Goal: Information Seeking & Learning: Learn about a topic

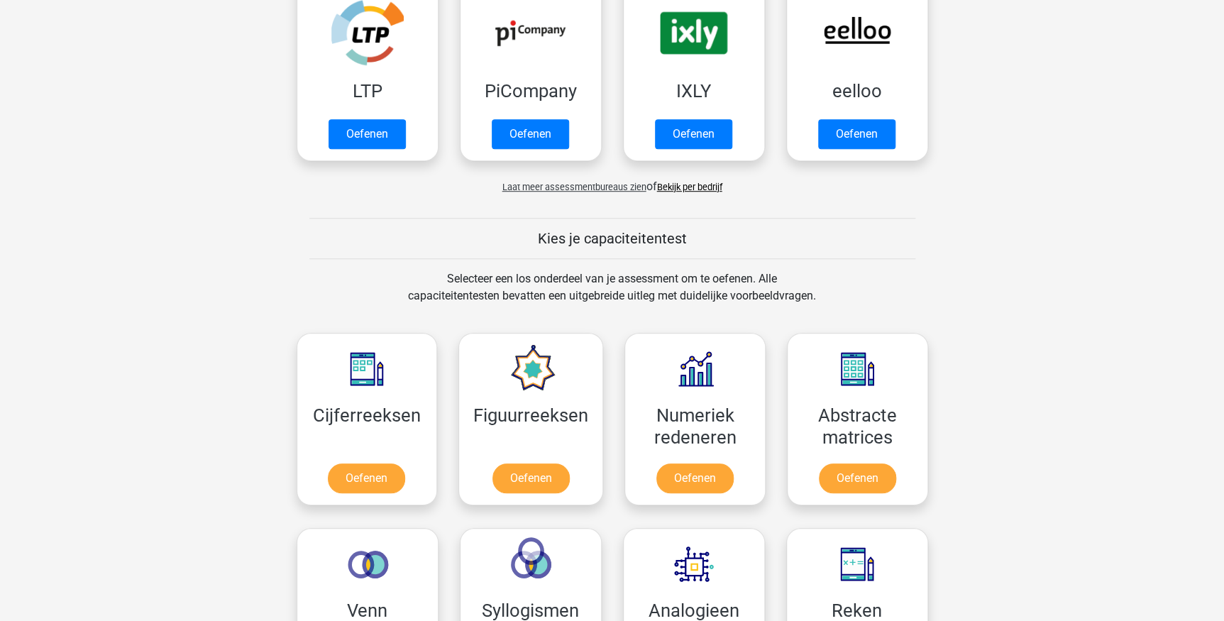
scroll to position [516, 0]
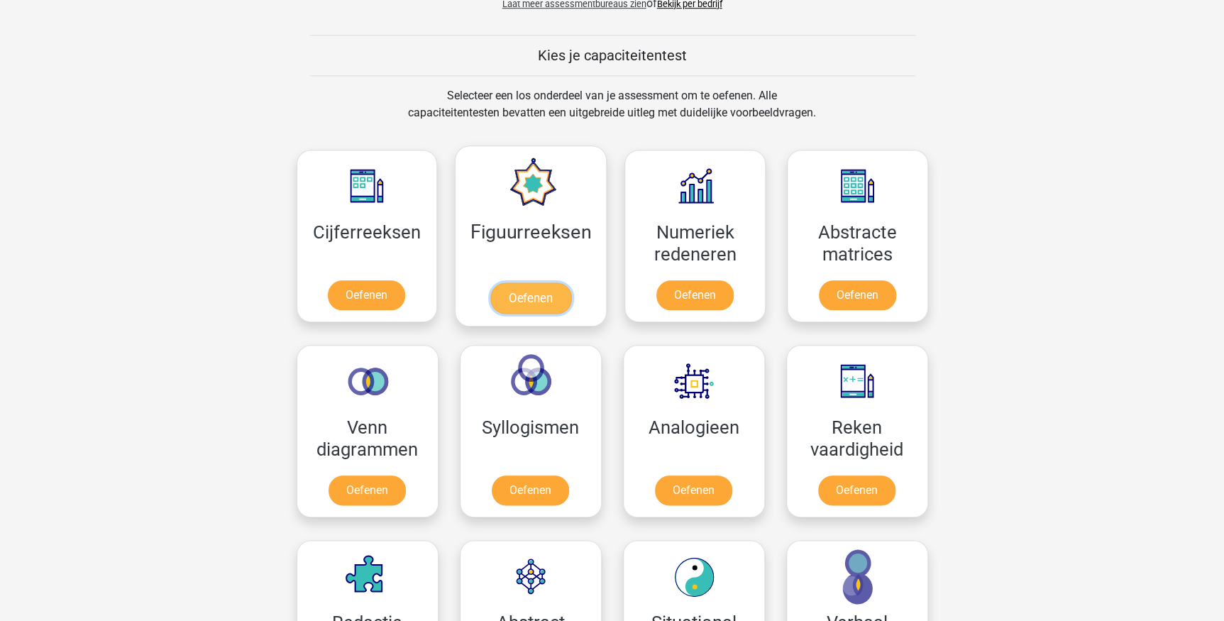
click at [551, 296] on link "Oefenen" at bounding box center [530, 297] width 81 height 31
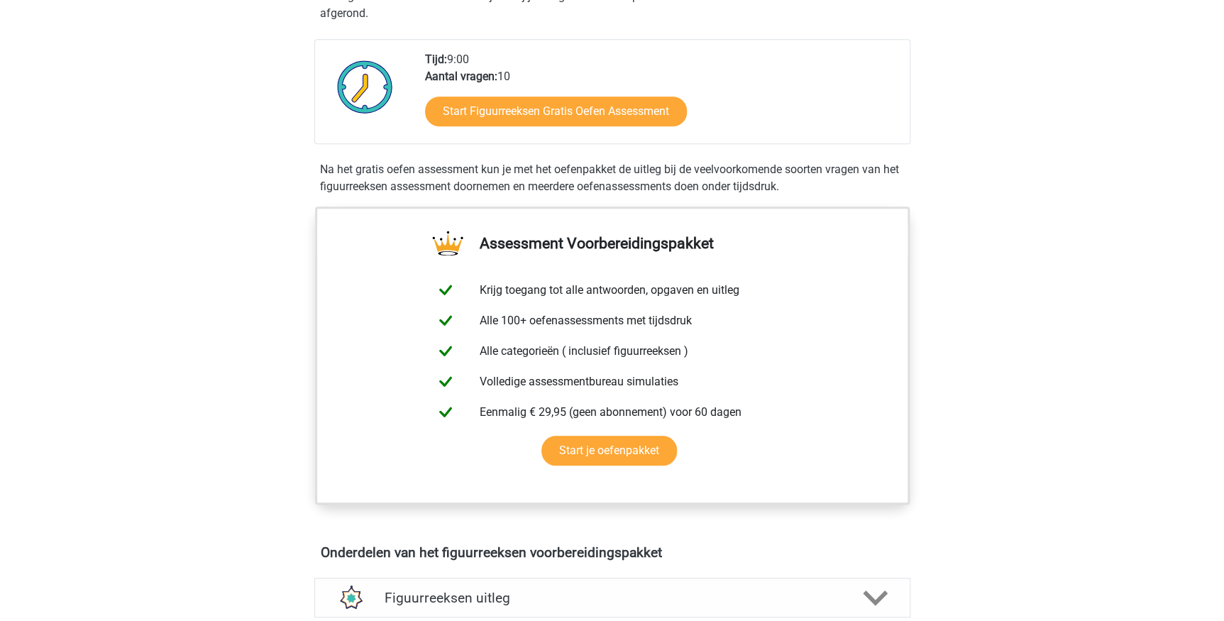
scroll to position [193, 0]
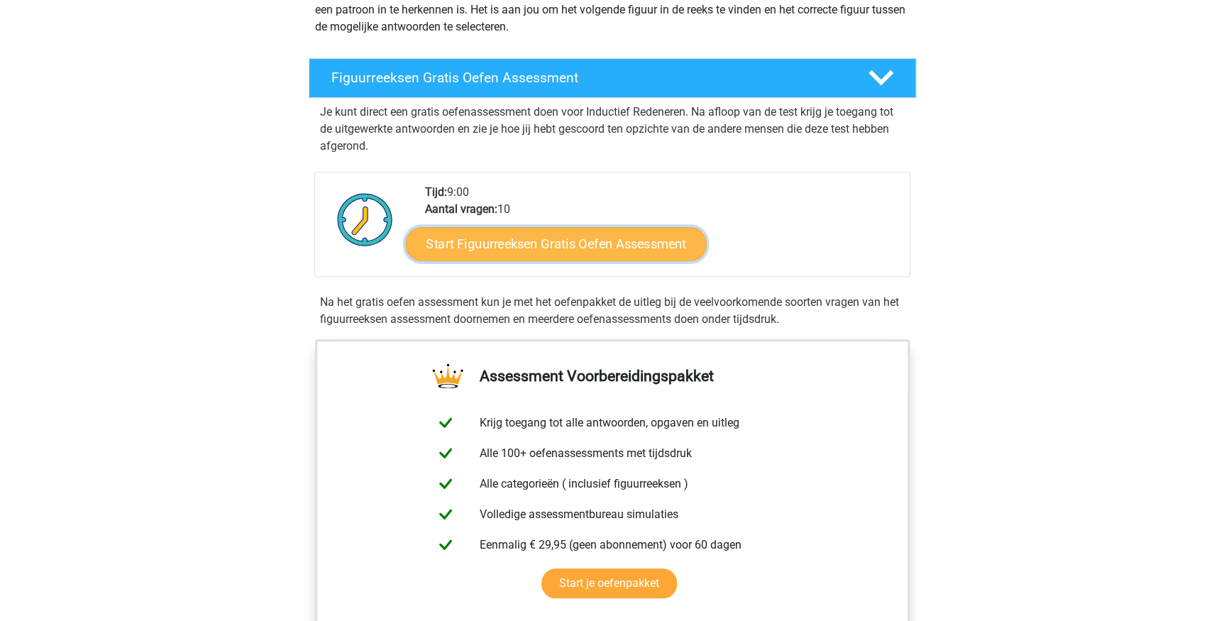
click at [539, 247] on link "Start Figuurreeksen Gratis Oefen Assessment" at bounding box center [555, 243] width 301 height 34
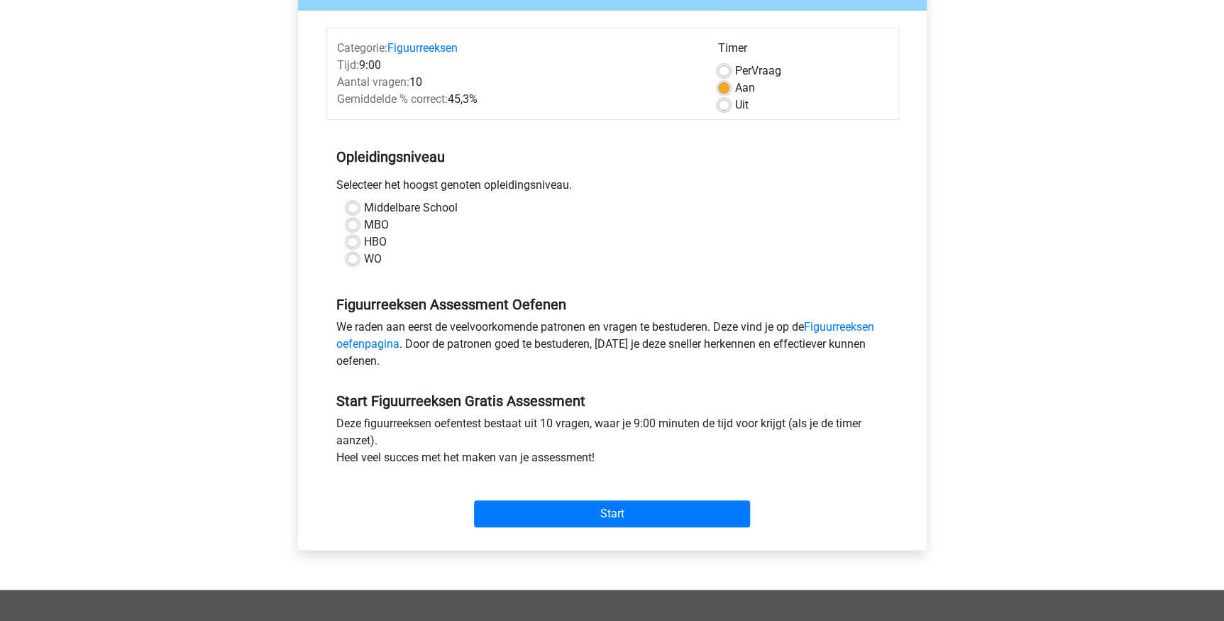
scroll to position [193, 0]
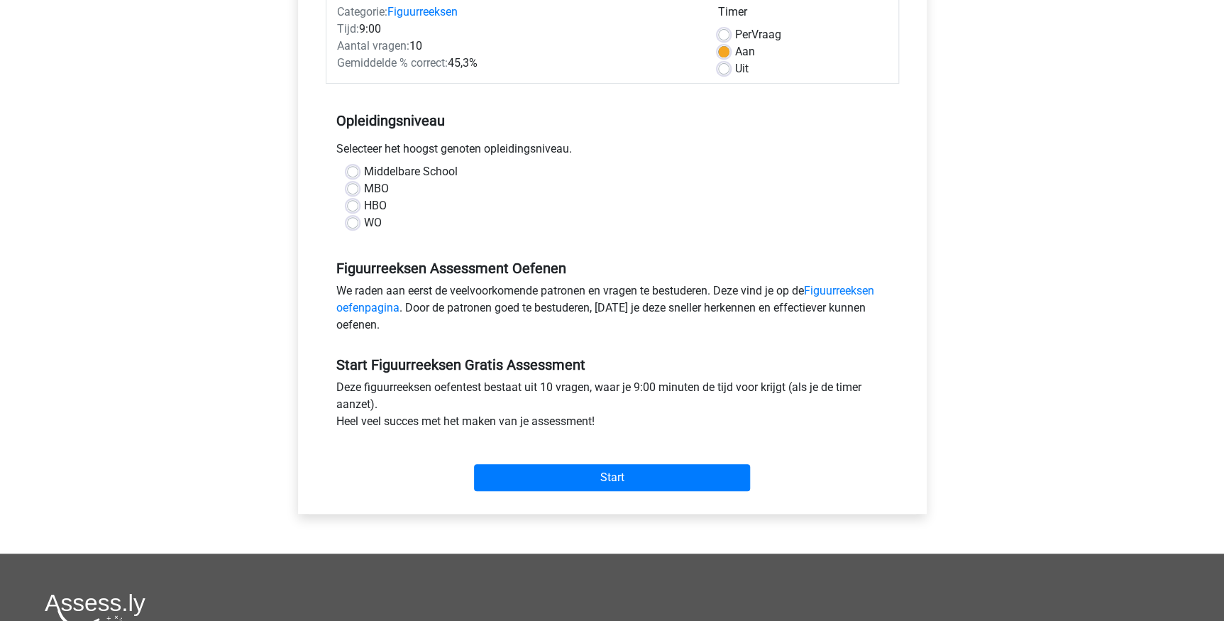
click at [364, 187] on label "MBO" at bounding box center [376, 188] width 25 height 17
click at [352, 187] on input "MBO" at bounding box center [352, 187] width 11 height 14
radio input "true"
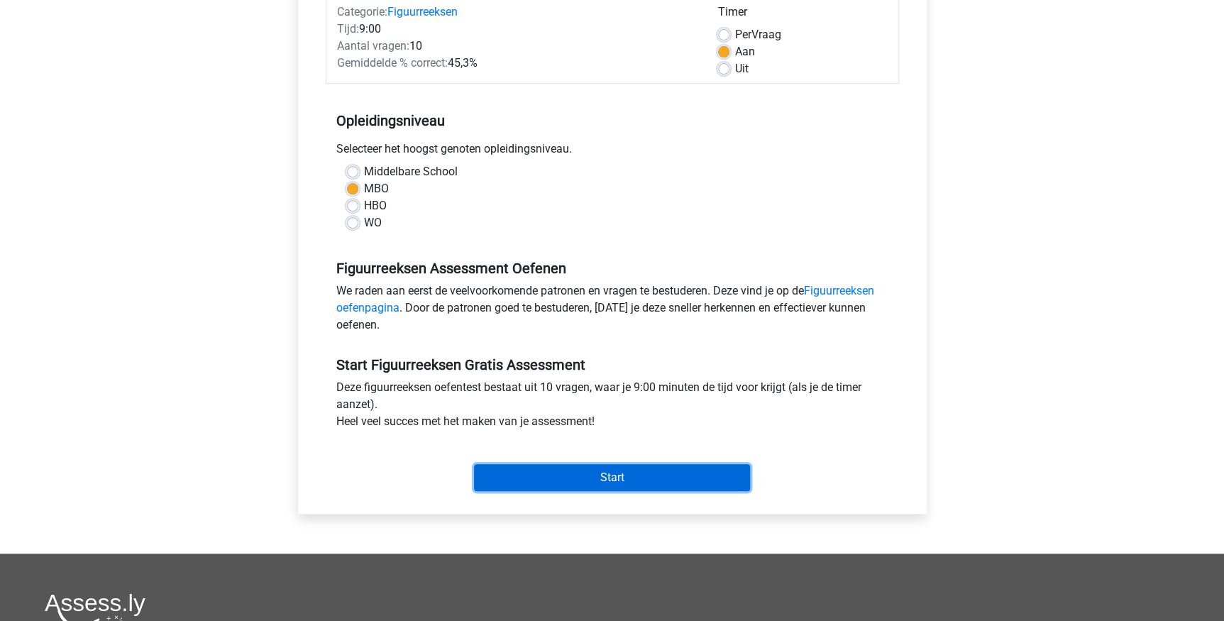
click at [577, 476] on input "Start" at bounding box center [612, 477] width 276 height 27
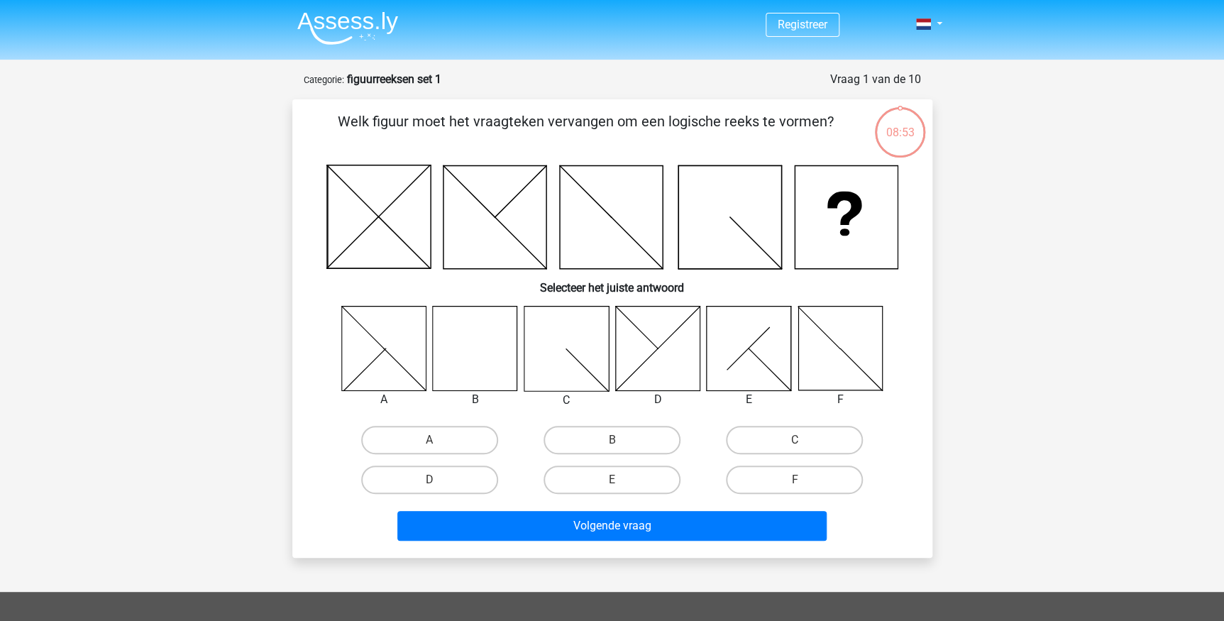
click at [475, 347] on icon at bounding box center [475, 348] width 84 height 84
click at [613, 435] on label "B" at bounding box center [612, 440] width 137 height 28
click at [613, 440] on input "B" at bounding box center [616, 444] width 9 height 9
radio input "true"
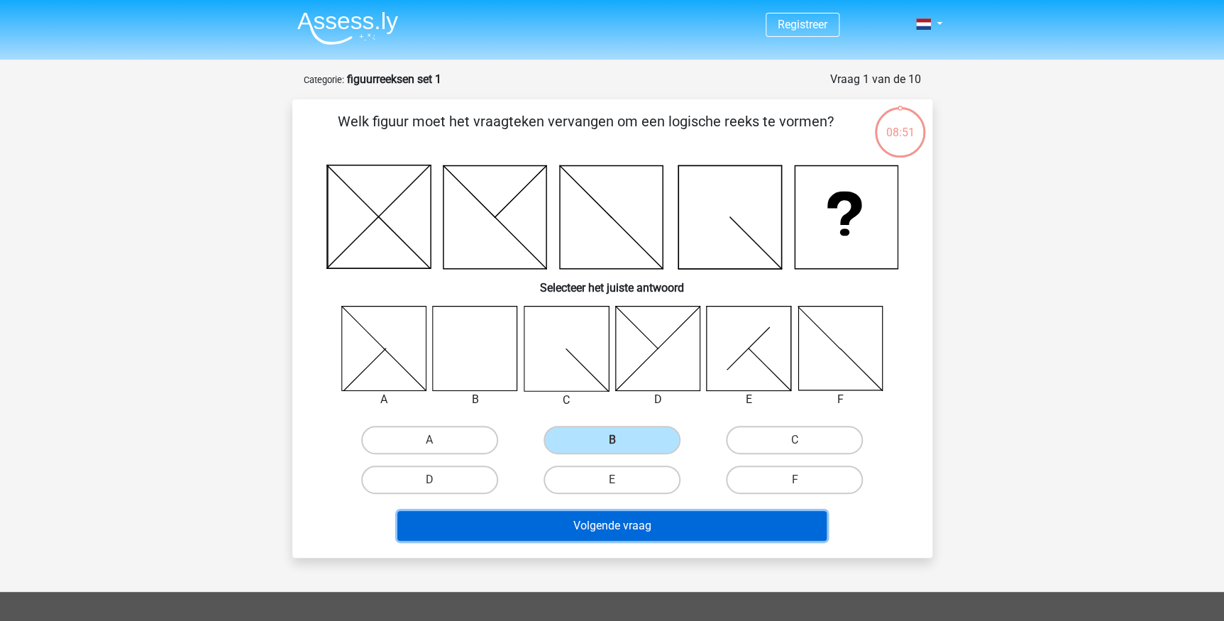
click at [617, 521] on button "Volgende vraag" at bounding box center [611, 526] width 429 height 30
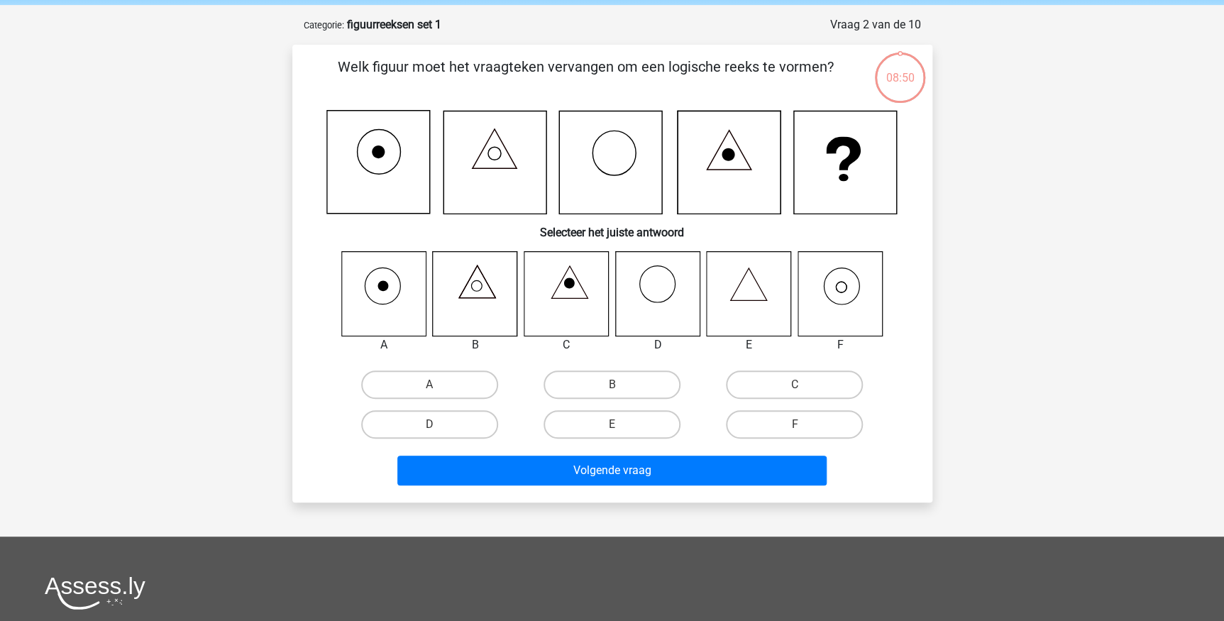
scroll to position [71, 0]
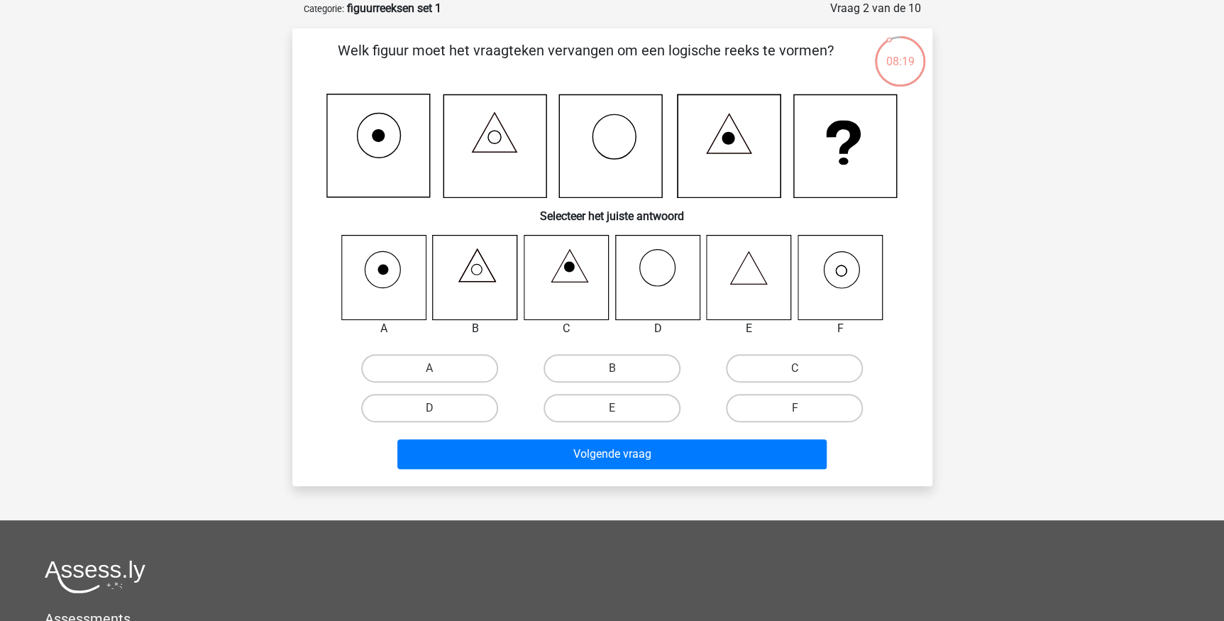
click at [852, 266] on icon at bounding box center [840, 277] width 84 height 84
click at [809, 401] on label "F" at bounding box center [794, 408] width 137 height 28
click at [804, 408] on input "F" at bounding box center [799, 412] width 9 height 9
radio input "true"
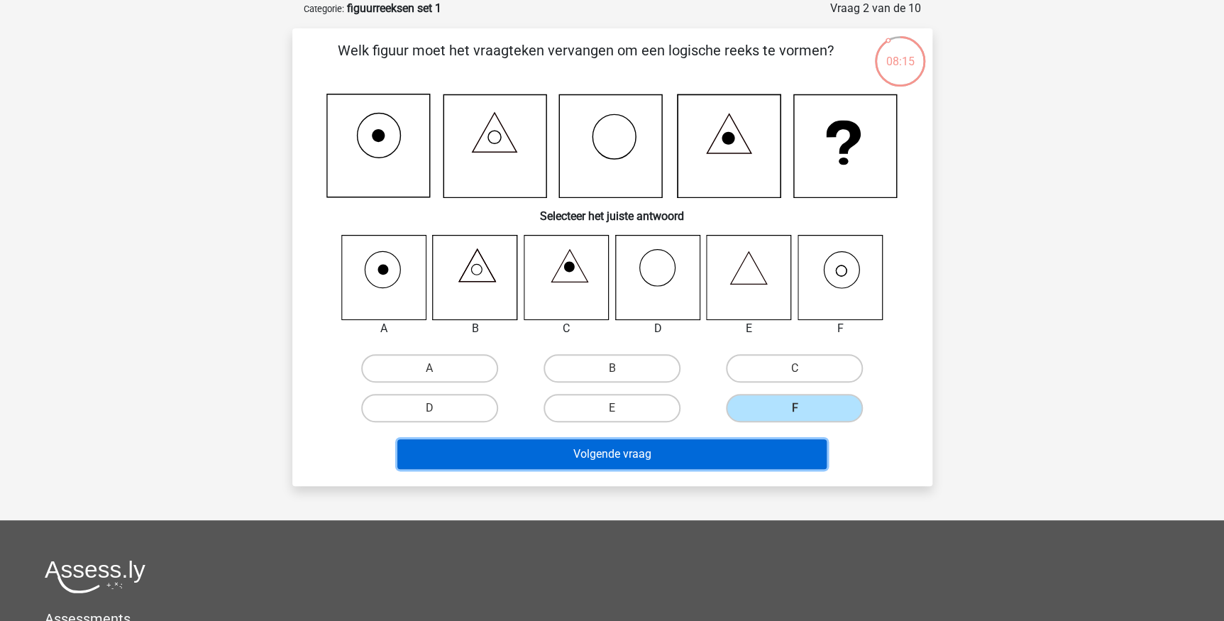
click at [719, 460] on button "Volgende vraag" at bounding box center [611, 454] width 429 height 30
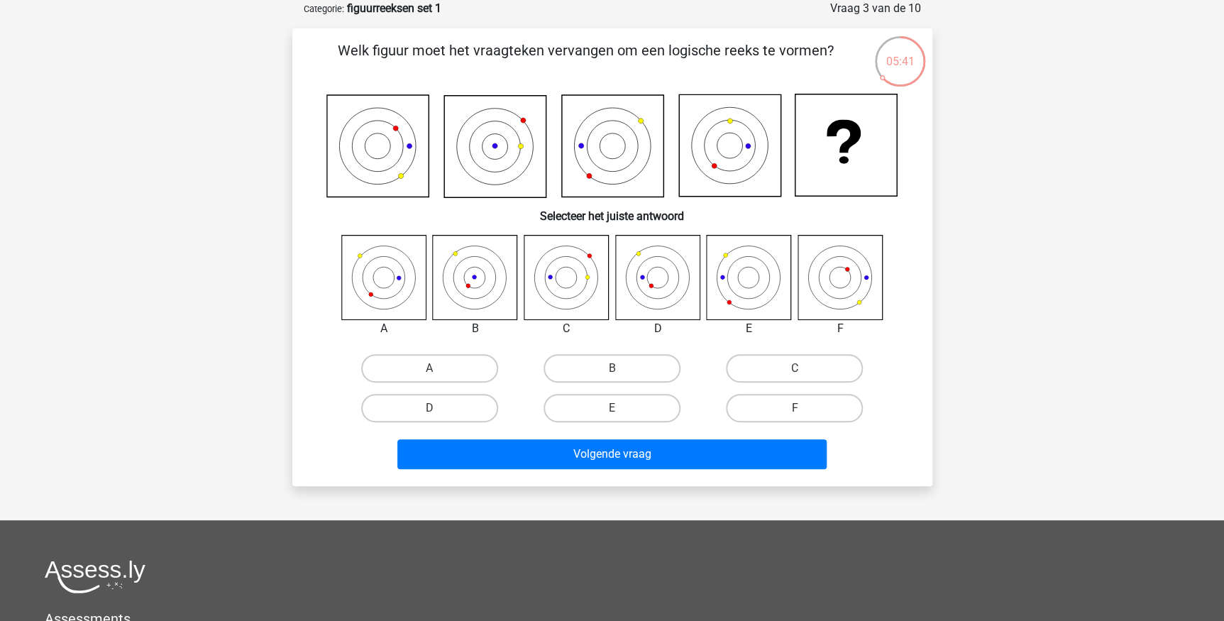
click at [588, 278] on icon at bounding box center [587, 277] width 4 height 4
click at [744, 364] on label "C" at bounding box center [794, 368] width 137 height 28
click at [795, 368] on input "C" at bounding box center [799, 372] width 9 height 9
radio input "true"
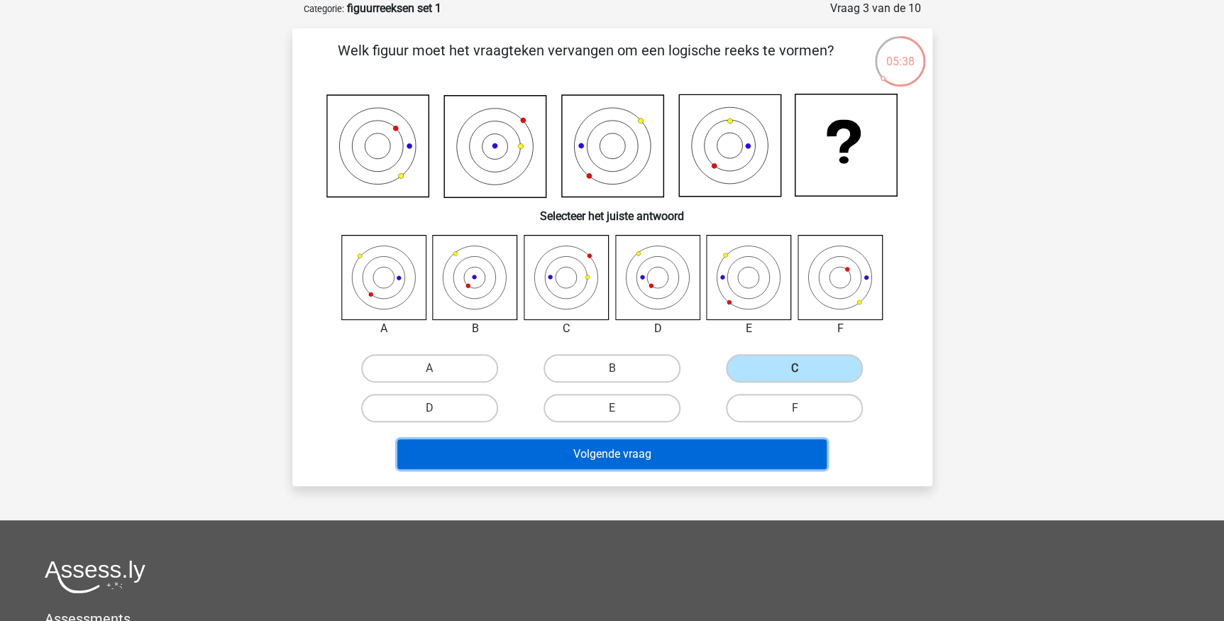
click at [727, 446] on button "Volgende vraag" at bounding box center [611, 454] width 429 height 30
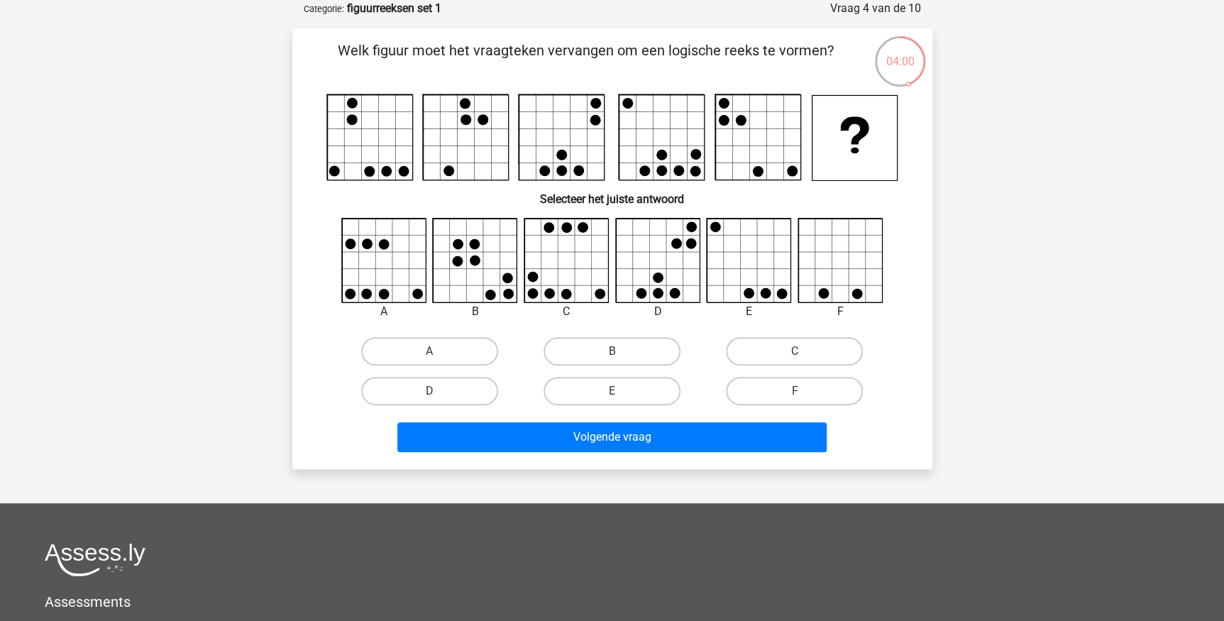
click at [676, 259] on icon at bounding box center [658, 261] width 84 height 84
click at [434, 386] on label "D" at bounding box center [429, 391] width 137 height 28
click at [434, 391] on input "D" at bounding box center [433, 395] width 9 height 9
radio input "true"
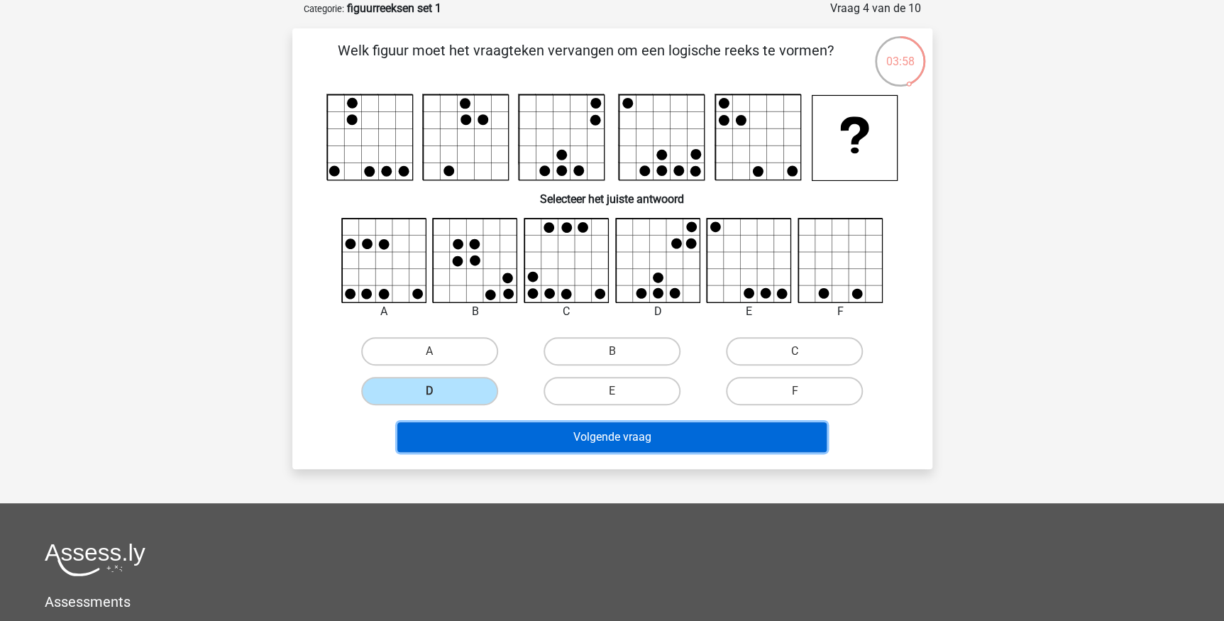
click at [492, 433] on button "Volgende vraag" at bounding box center [611, 437] width 429 height 30
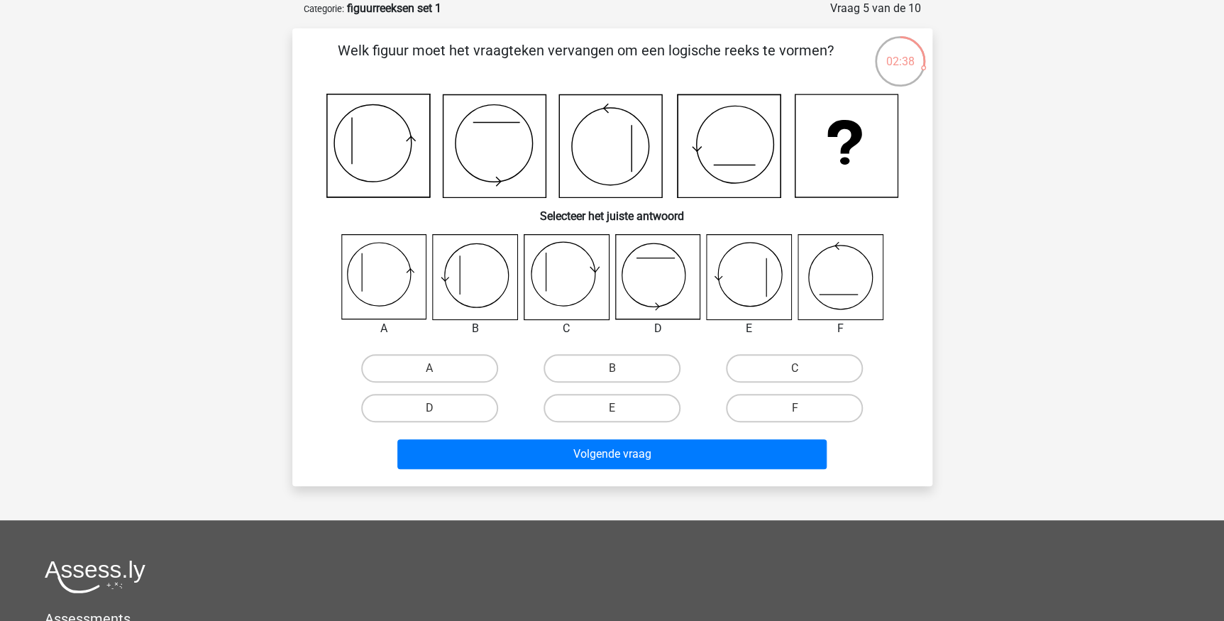
click at [744, 270] on icon at bounding box center [749, 277] width 84 height 84
click at [589, 404] on label "E" at bounding box center [612, 408] width 137 height 28
click at [612, 408] on input "E" at bounding box center [616, 412] width 9 height 9
radio input "true"
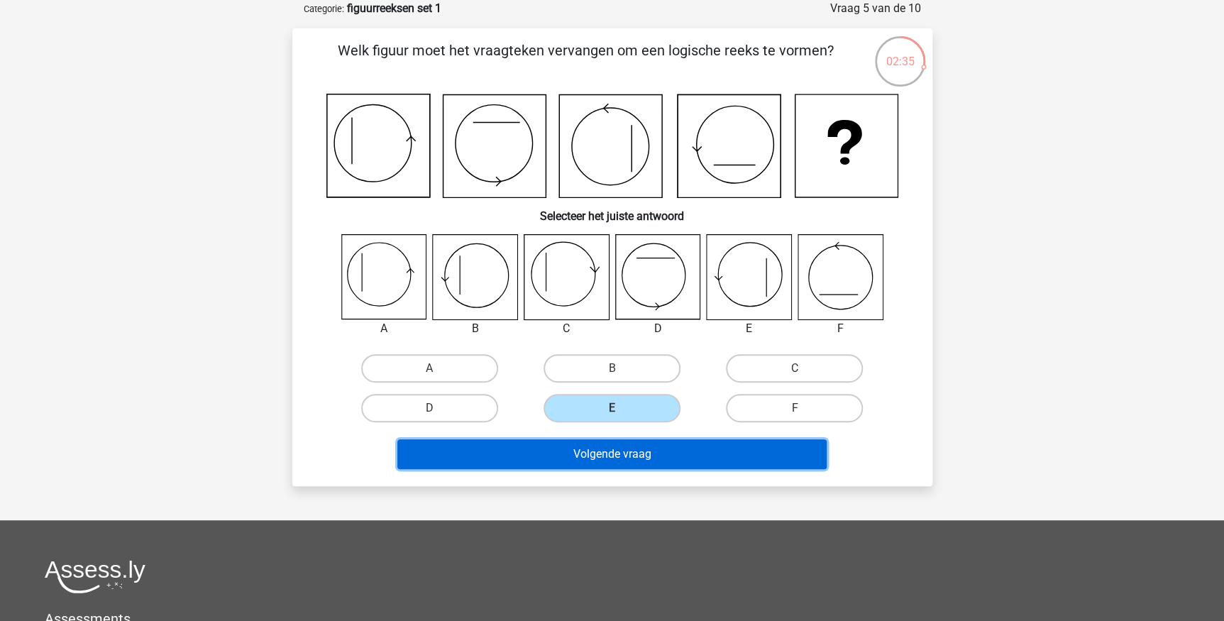
click at [607, 449] on button "Volgende vraag" at bounding box center [611, 454] width 429 height 30
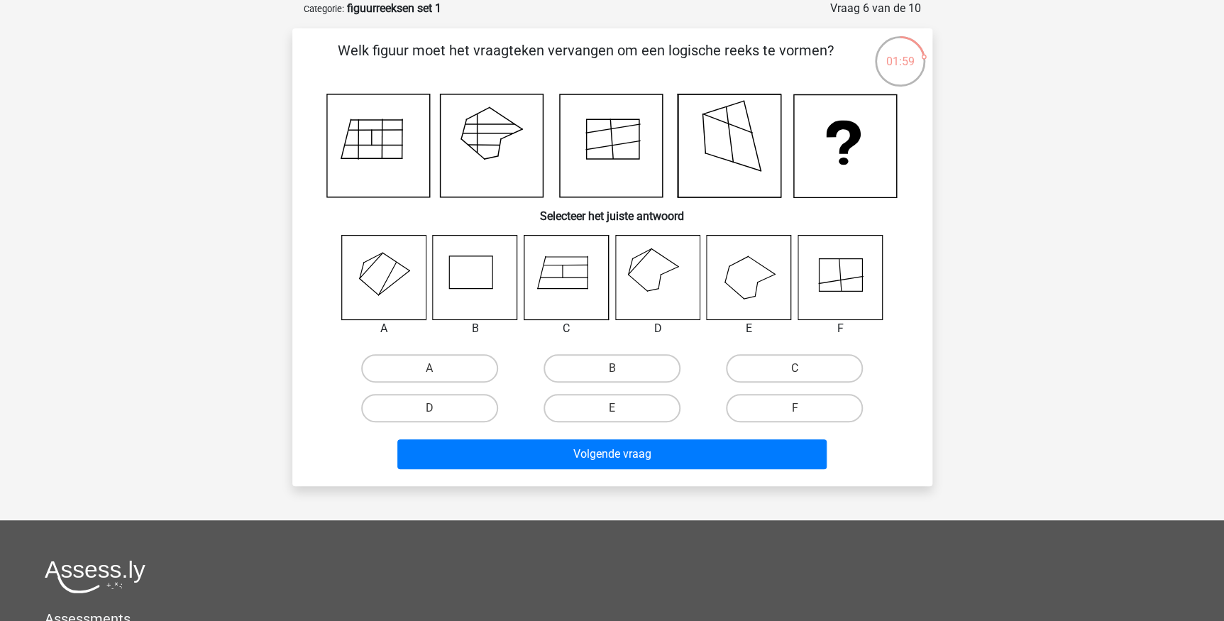
click at [649, 263] on icon at bounding box center [657, 277] width 84 height 84
click at [472, 403] on label "D" at bounding box center [429, 408] width 137 height 28
click at [439, 408] on input "D" at bounding box center [433, 412] width 9 height 9
radio input "true"
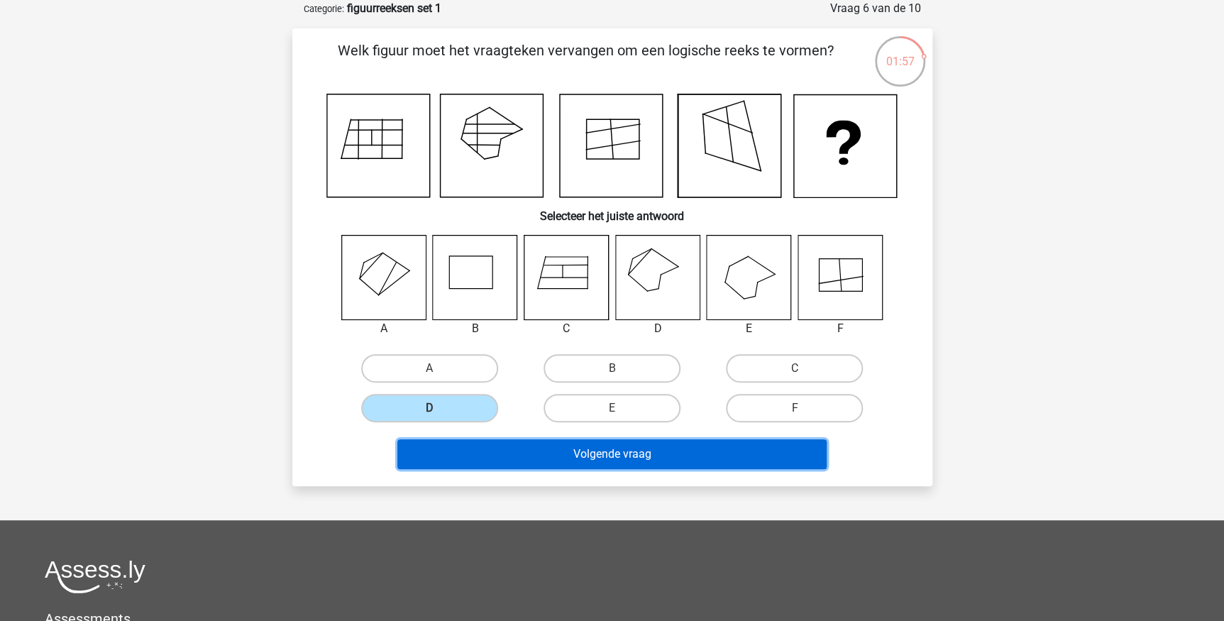
click at [517, 447] on button "Volgende vraag" at bounding box center [611, 454] width 429 height 30
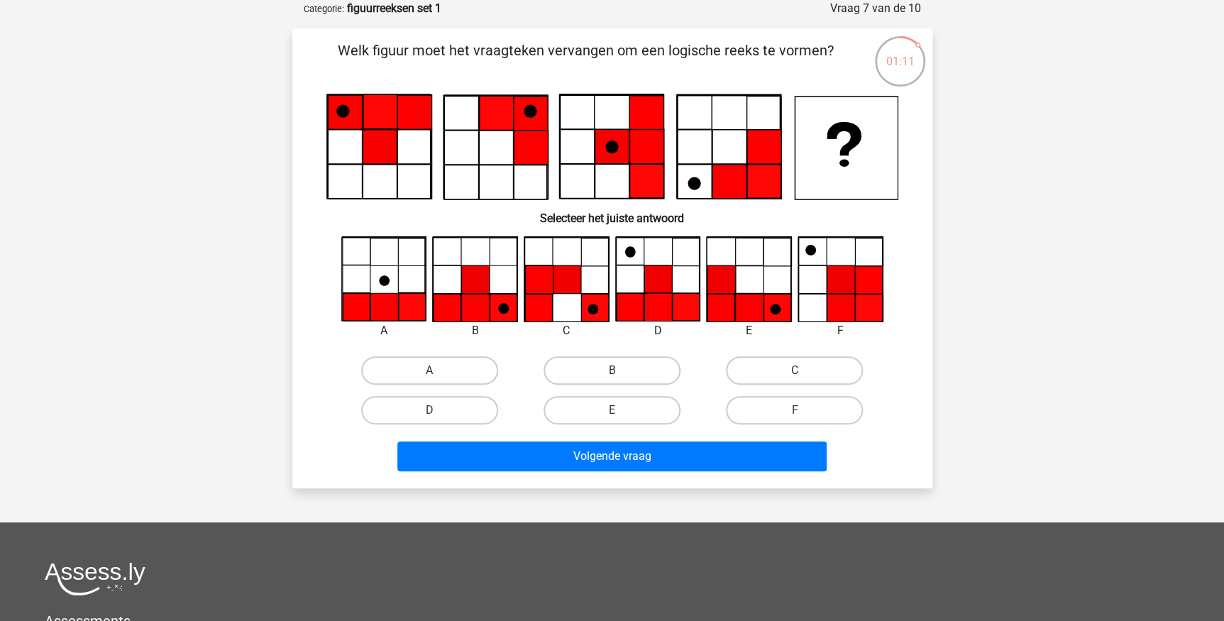
click at [400, 284] on icon at bounding box center [383, 280] width 84 height 84
click at [446, 370] on label "A" at bounding box center [429, 370] width 137 height 28
click at [439, 370] on input "A" at bounding box center [433, 374] width 9 height 9
radio input "true"
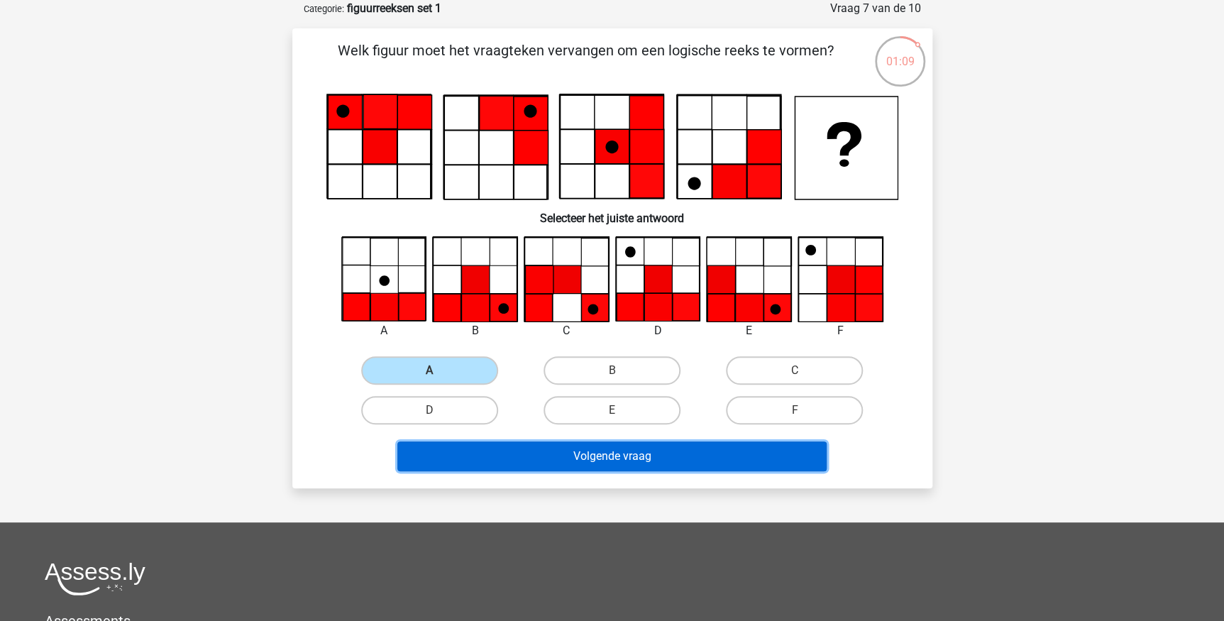
click at [511, 451] on button "Volgende vraag" at bounding box center [611, 456] width 429 height 30
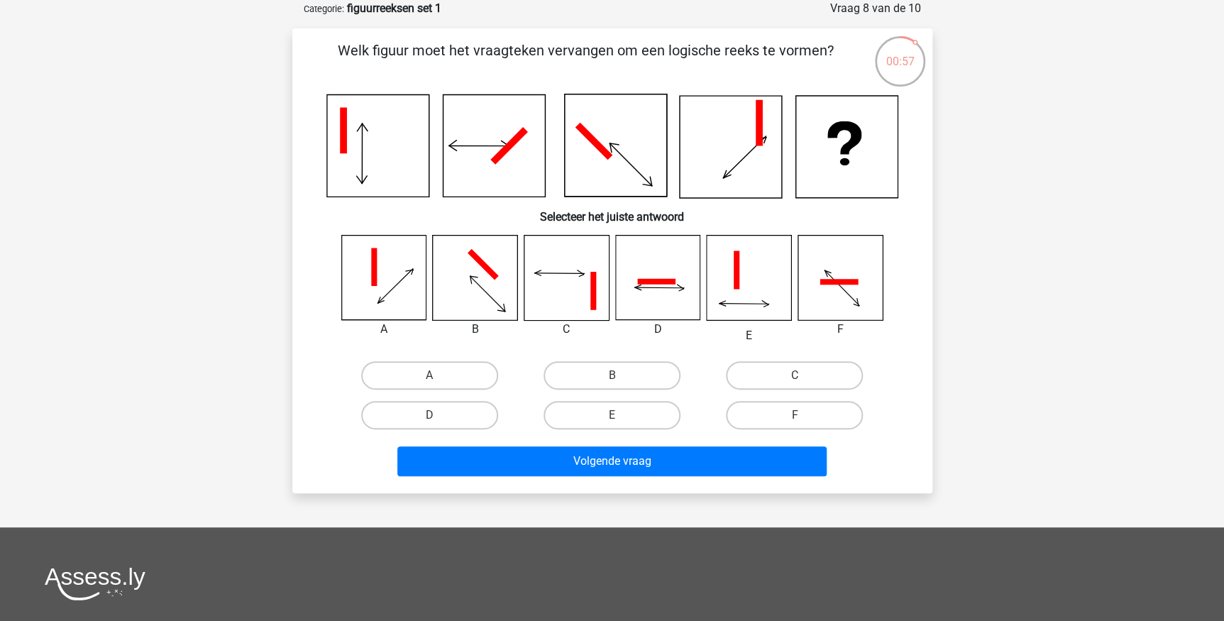
click at [739, 302] on icon at bounding box center [749, 278] width 84 height 84
click at [603, 408] on label "E" at bounding box center [612, 415] width 137 height 28
click at [612, 415] on input "E" at bounding box center [616, 419] width 9 height 9
radio input "true"
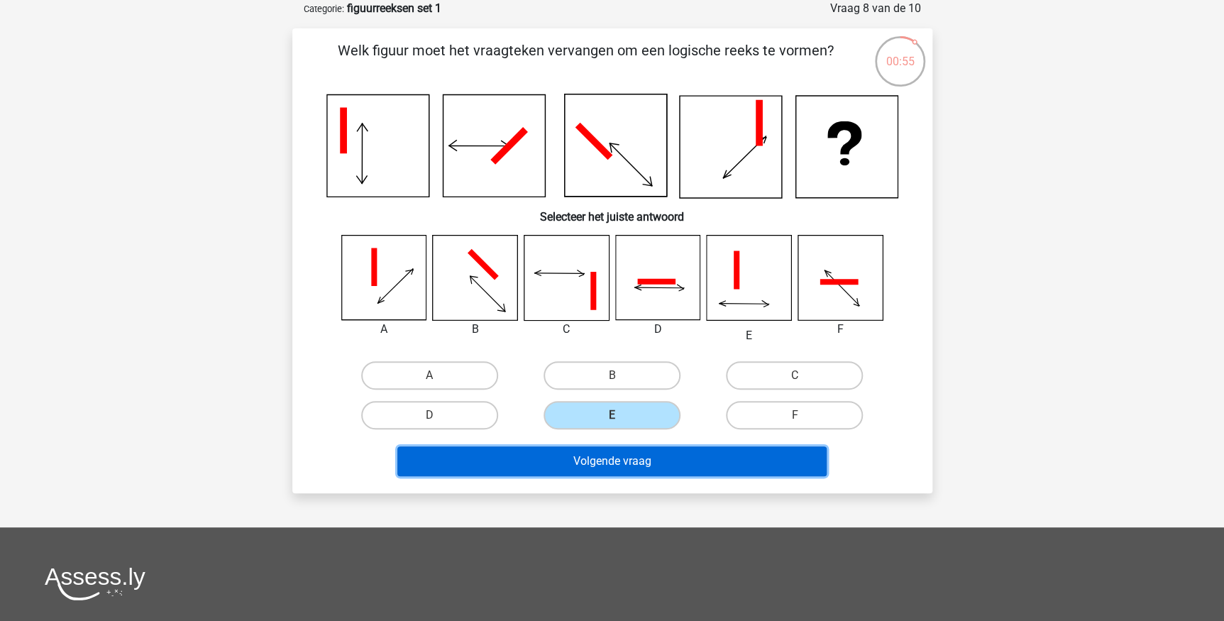
click at [623, 459] on button "Volgende vraag" at bounding box center [611, 461] width 429 height 30
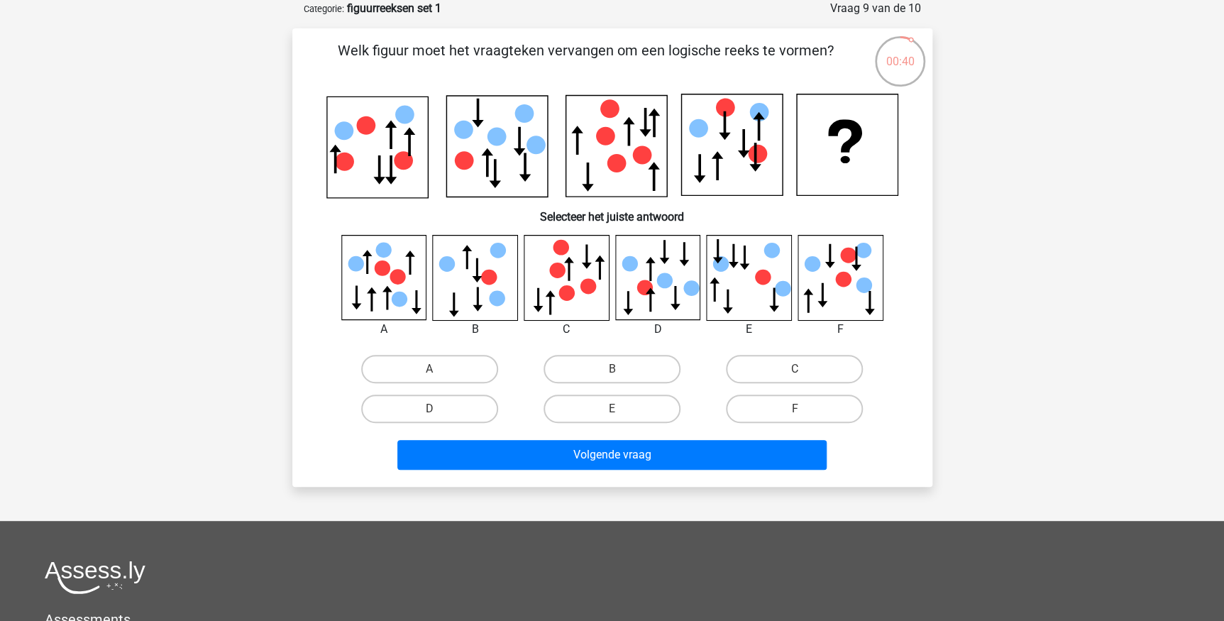
click at [659, 273] on icon at bounding box center [657, 277] width 84 height 84
click at [476, 409] on label "D" at bounding box center [429, 409] width 137 height 28
click at [439, 409] on input "D" at bounding box center [433, 413] width 9 height 9
radio input "true"
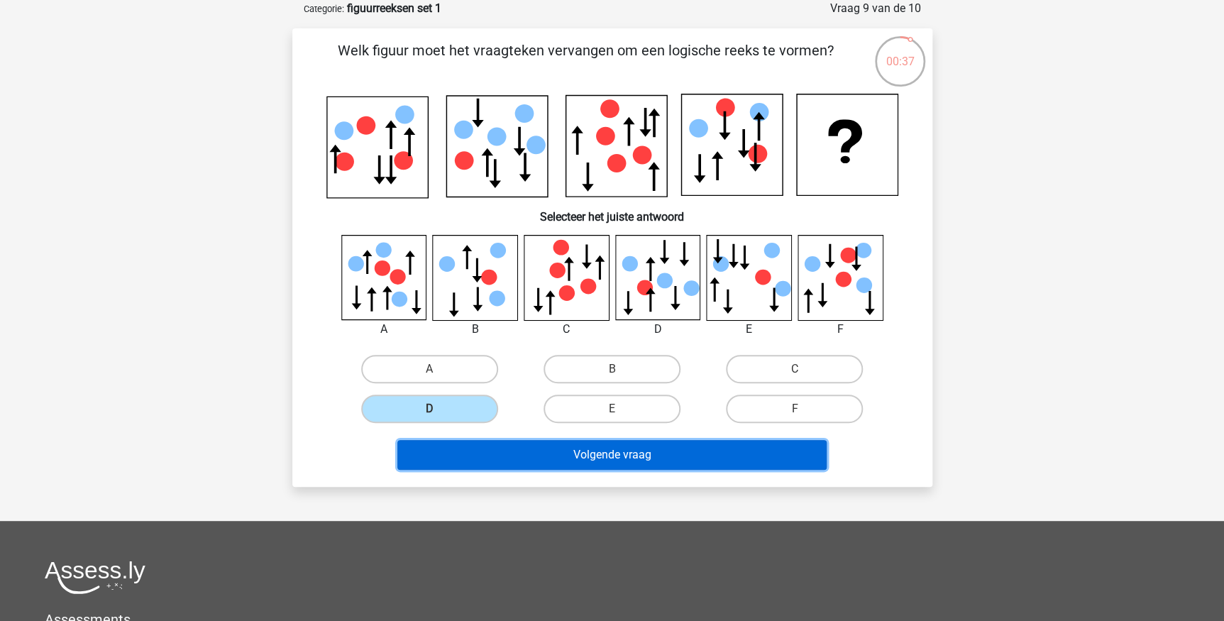
click at [519, 447] on button "Volgende vraag" at bounding box center [611, 455] width 429 height 30
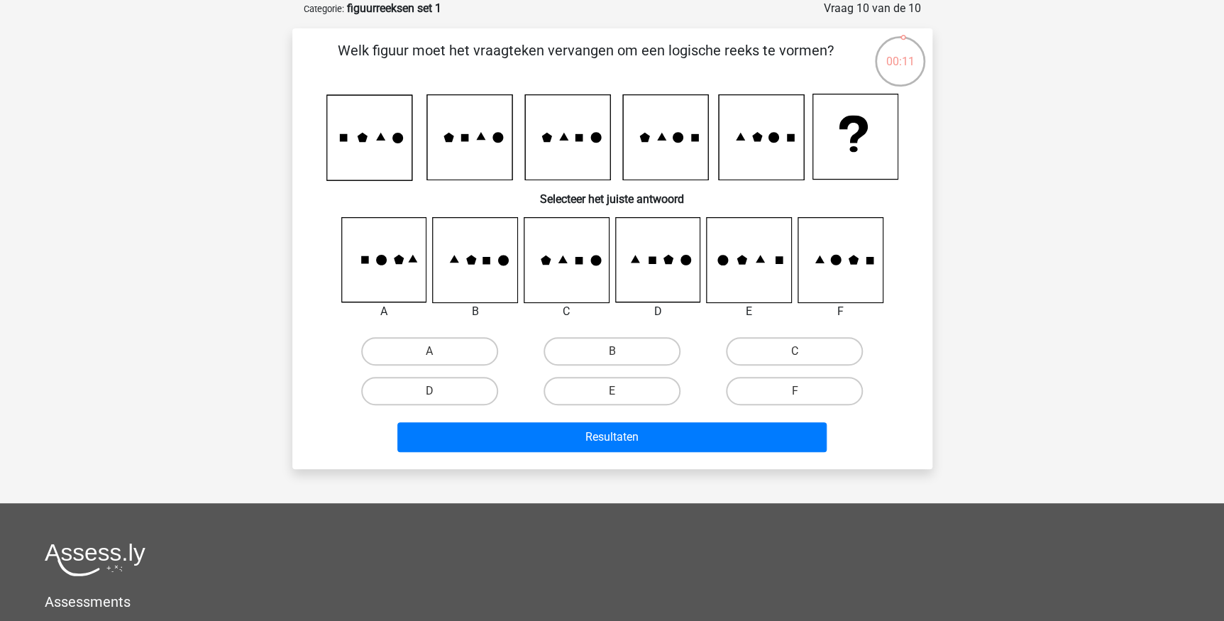
click at [461, 266] on icon at bounding box center [475, 260] width 84 height 84
click at [584, 344] on label "B" at bounding box center [612, 351] width 137 height 28
click at [612, 351] on input "B" at bounding box center [616, 355] width 9 height 9
radio input "true"
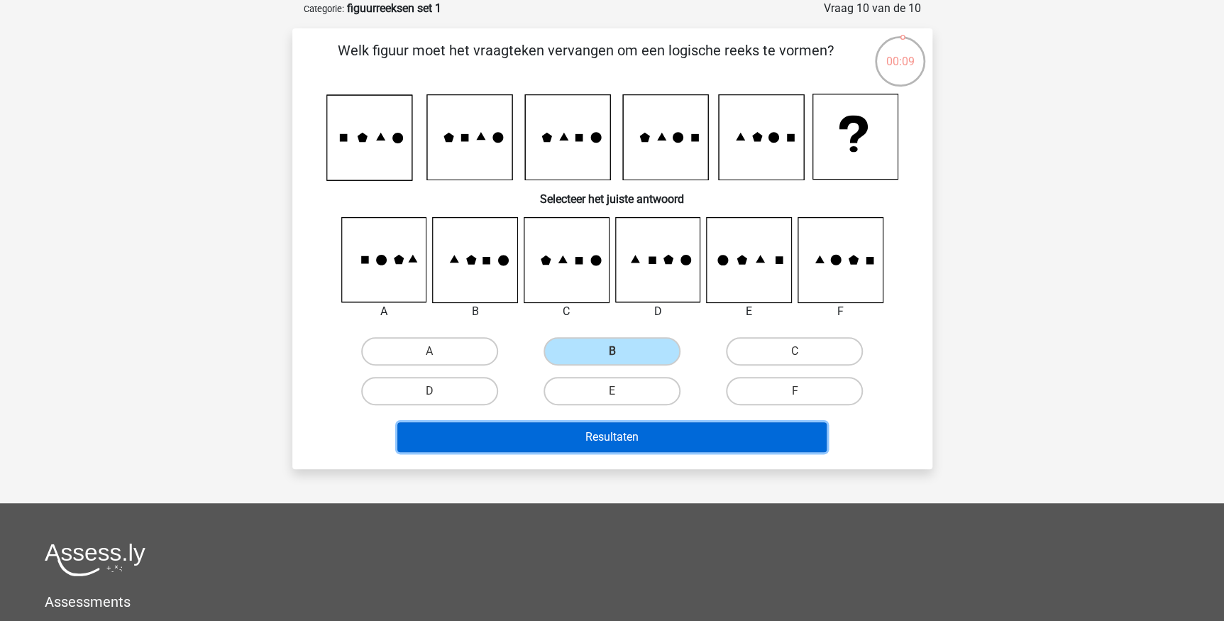
click at [599, 433] on button "Resultaten" at bounding box center [611, 437] width 429 height 30
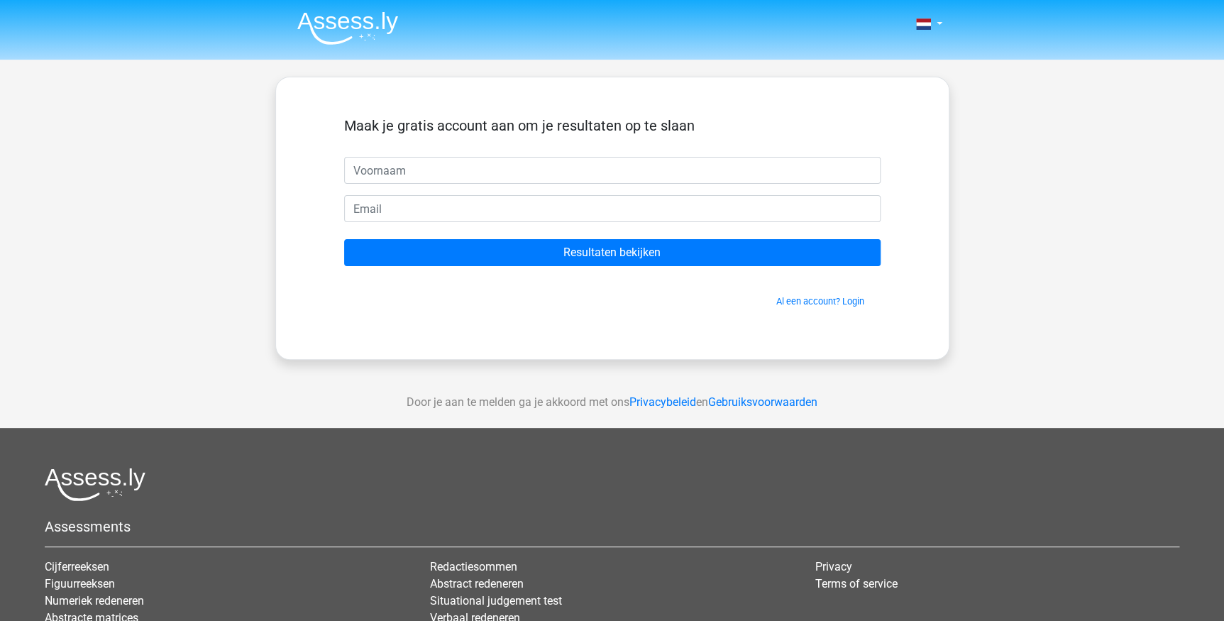
click at [428, 177] on input "text" at bounding box center [612, 170] width 537 height 27
type input "Marco"
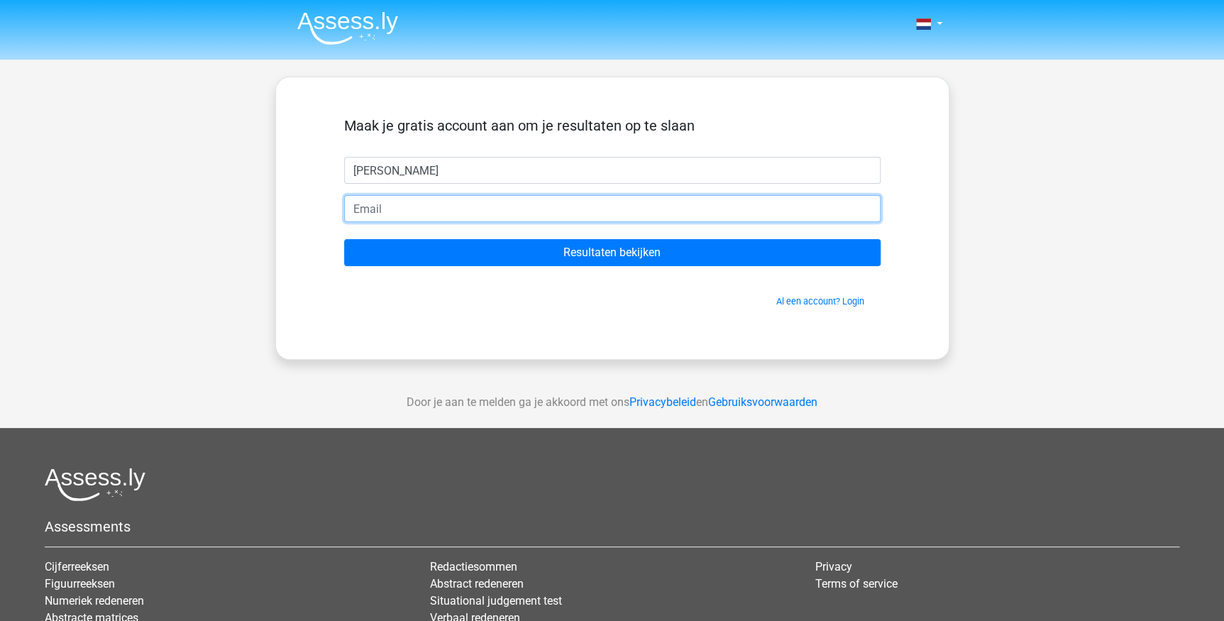
click at [417, 207] on input "email" at bounding box center [612, 208] width 537 height 27
type input "marcone88@hotmail.com"
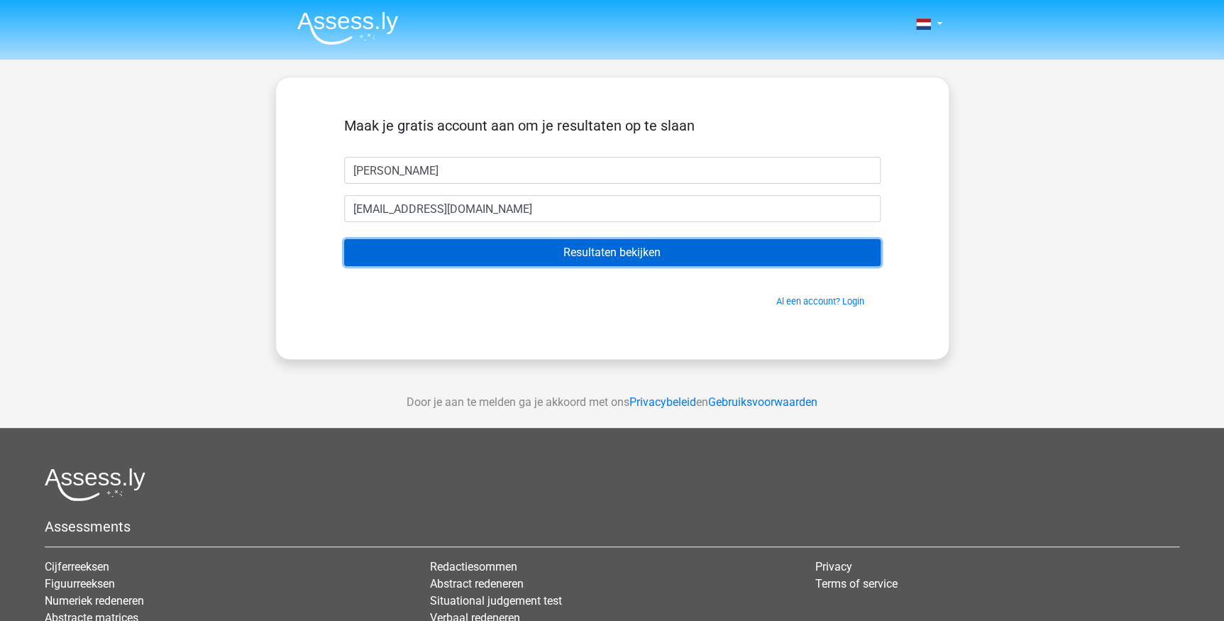
click at [429, 252] on input "Resultaten bekijken" at bounding box center [612, 252] width 537 height 27
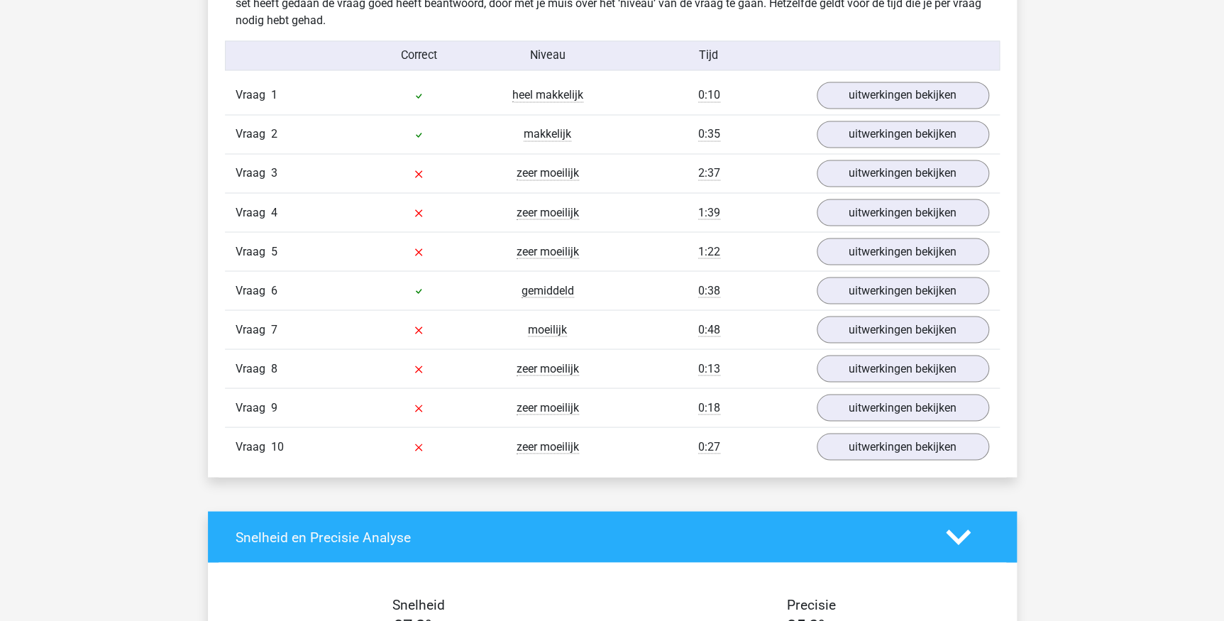
scroll to position [1161, 0]
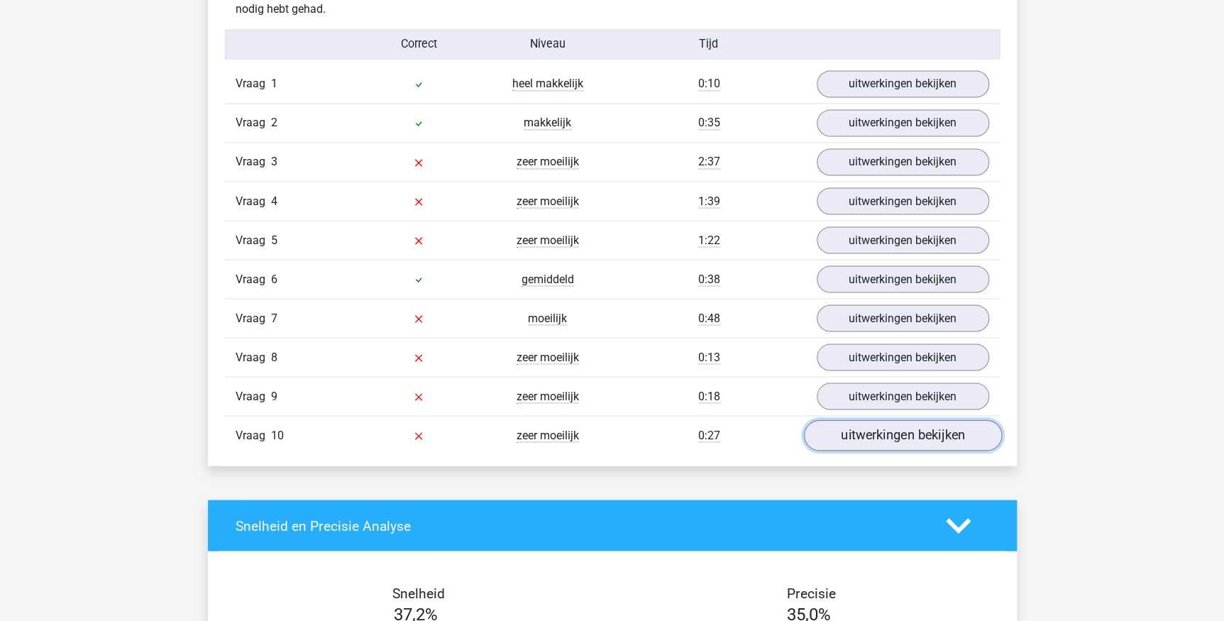
click at [910, 428] on link "uitwerkingen bekijken" at bounding box center [902, 435] width 198 height 31
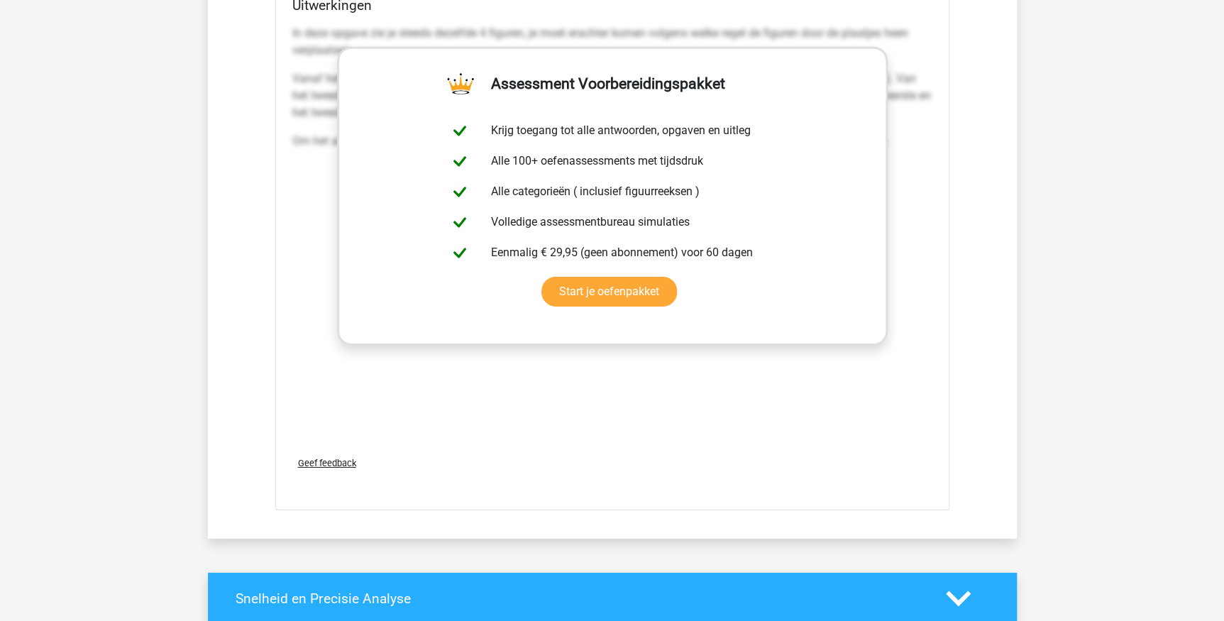
scroll to position [2258, 0]
click at [610, 285] on link "Start je oefenpakket" at bounding box center [609, 291] width 136 height 30
